Goal: Task Accomplishment & Management: Manage account settings

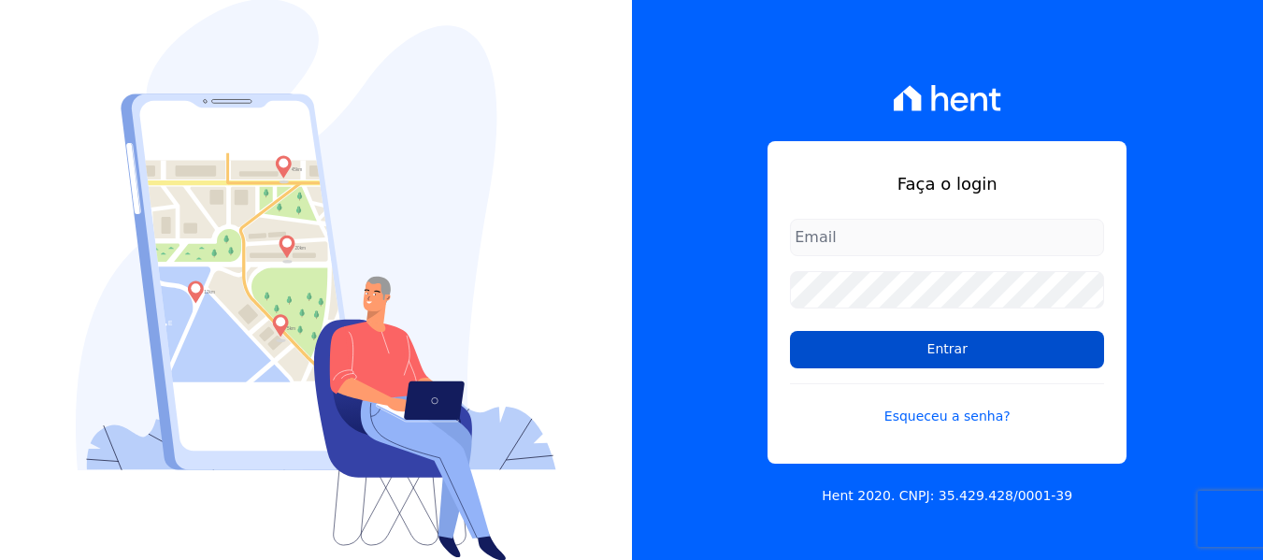
type input "[EMAIL_ADDRESS][DOMAIN_NAME]"
click at [999, 336] on input "Entrar" at bounding box center [947, 349] width 314 height 37
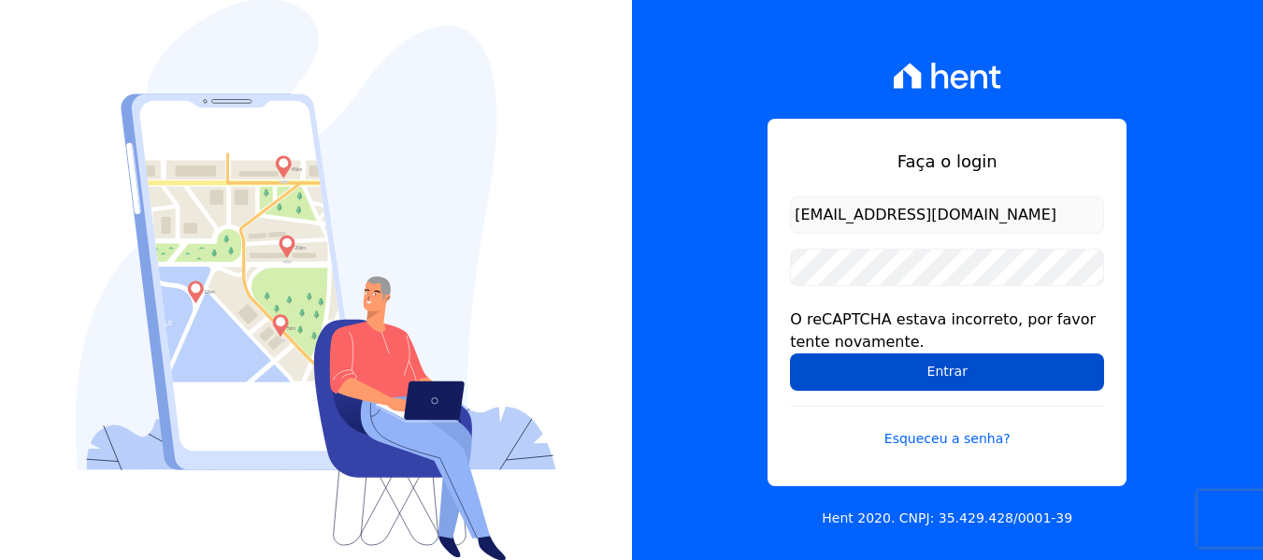
drag, startPoint x: 1002, startPoint y: 382, endPoint x: 902, endPoint y: 358, distance: 102.9
click at [1002, 382] on input "Entrar" at bounding box center [947, 371] width 314 height 37
